Goal: Answer question/provide support: Share knowledge or assist other users

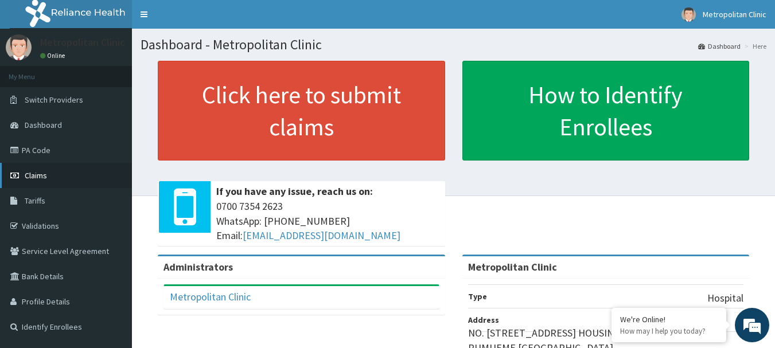
click at [57, 175] on link "Claims" at bounding box center [66, 175] width 132 height 25
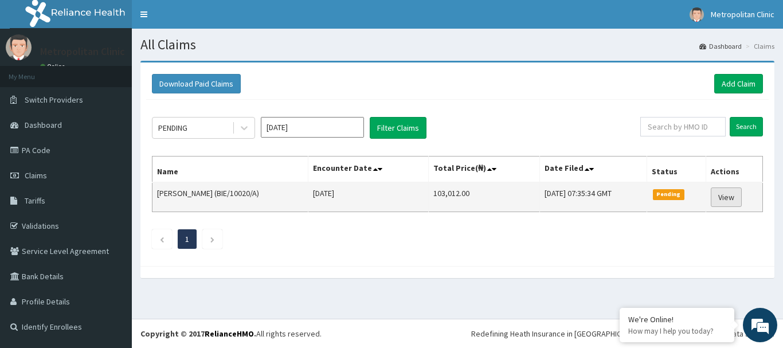
click at [724, 195] on link "View" at bounding box center [726, 197] width 31 height 19
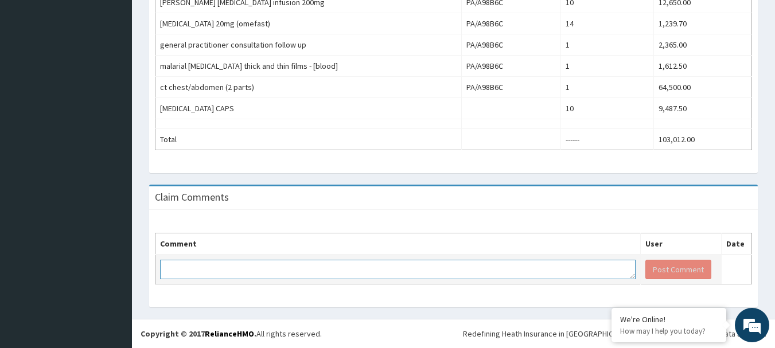
click at [523, 269] on textarea at bounding box center [397, 269] width 475 height 19
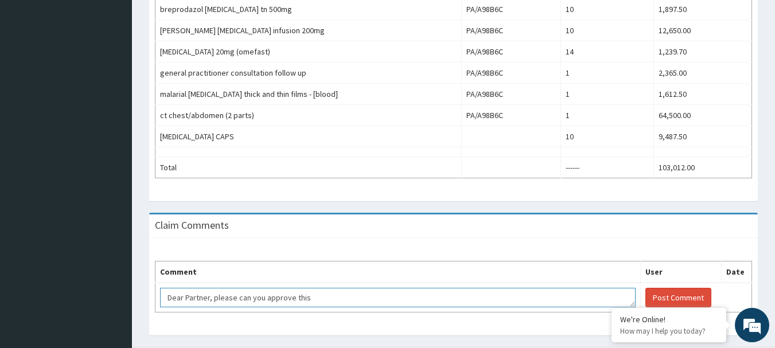
scroll to position [521, 0]
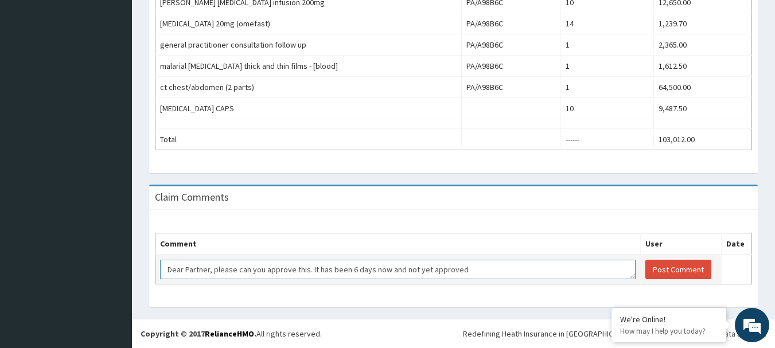
click at [305, 271] on textarea "Dear Partner, please can you approve this. It has been 6 days now and not yet a…" at bounding box center [397, 269] width 475 height 19
drag, startPoint x: 584, startPoint y: 272, endPoint x: 428, endPoint y: 271, distance: 156.0
click at [428, 271] on textarea "Dear Partner, please can you approve this PA claim which was sent 6 days ago. I…" at bounding box center [397, 269] width 475 height 19
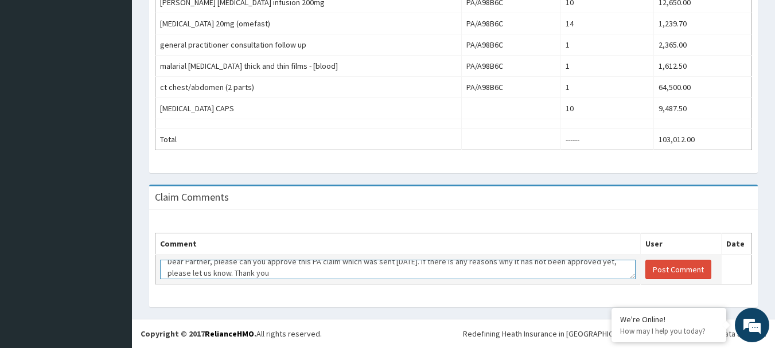
click at [248, 271] on textarea "Dear Partner, please can you approve this PA claim which was sent 6 days ago. I…" at bounding box center [397, 269] width 475 height 19
click at [360, 270] on textarea "Dear Partner, please can you approve this PA claim which was sent 6 days ago. I…" at bounding box center [397, 269] width 475 height 19
type textarea "Dear Partner, please can you approve this PA claim which was sent 6 days ago. I…"
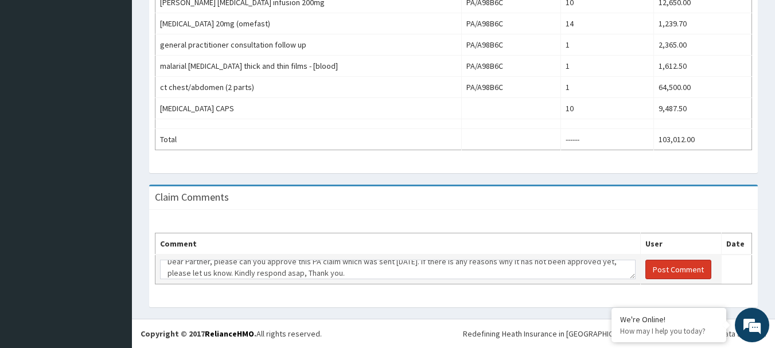
click at [663, 272] on button "Post Comment" at bounding box center [678, 269] width 66 height 19
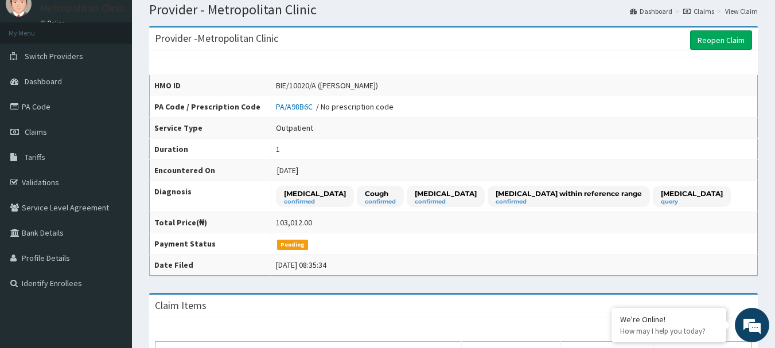
scroll to position [38, 0]
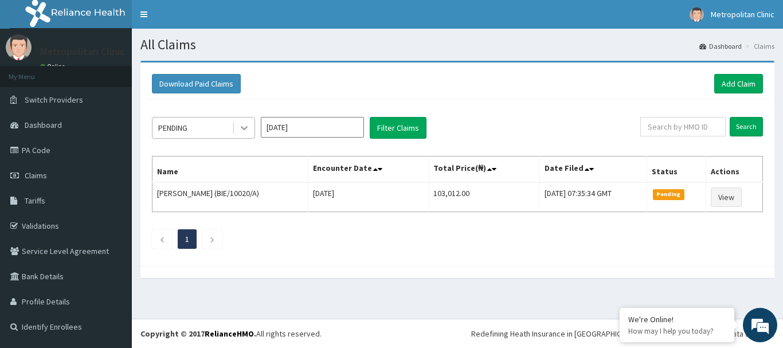
click at [244, 128] on icon at bounding box center [244, 127] width 11 height 11
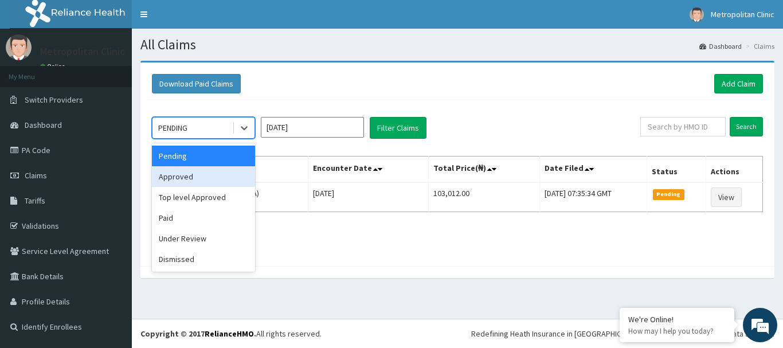
click at [222, 172] on div "Approved" at bounding box center [203, 176] width 103 height 21
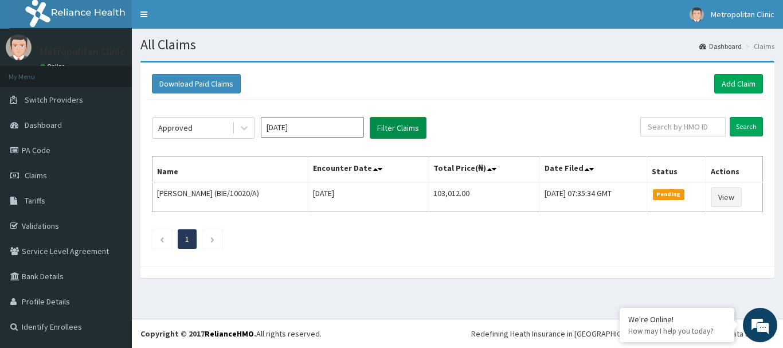
click at [416, 127] on button "Filter Claims" at bounding box center [398, 128] width 57 height 22
click at [292, 129] on input "Aug 2025" at bounding box center [312, 127] width 103 height 21
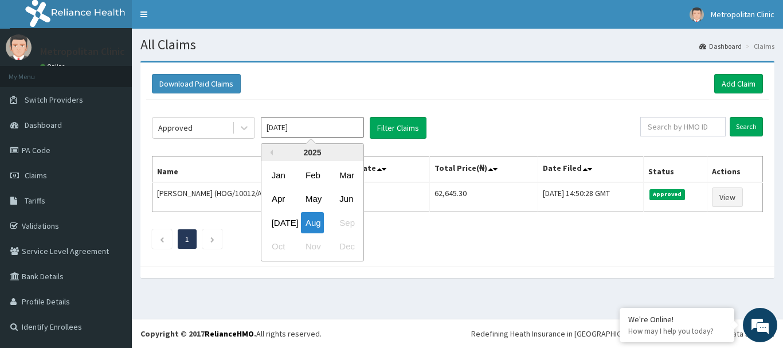
drag, startPoint x: 284, startPoint y: 224, endPoint x: 287, endPoint y: 214, distance: 10.2
click at [284, 221] on div "Jul" at bounding box center [278, 222] width 23 height 21
type input "Jul 2025"
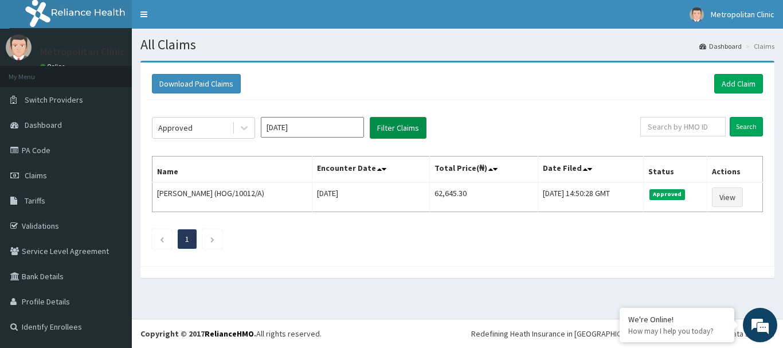
click at [396, 132] on button "Filter Claims" at bounding box center [398, 128] width 57 height 22
